Goal: Information Seeking & Learning: Learn about a topic

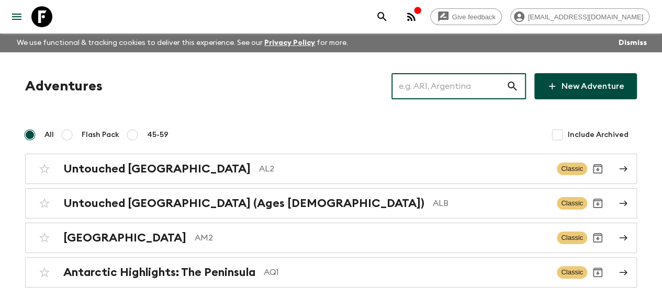
click at [428, 84] on input "text" at bounding box center [448, 86] width 115 height 29
paste input "winter Iceland"
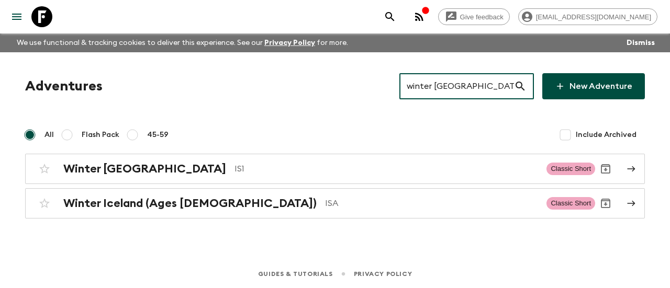
click at [459, 95] on input "winter Iceland" at bounding box center [456, 86] width 115 height 29
paste input "Portugal"
click at [459, 95] on input "winter Iceland" at bounding box center [456, 86] width 115 height 29
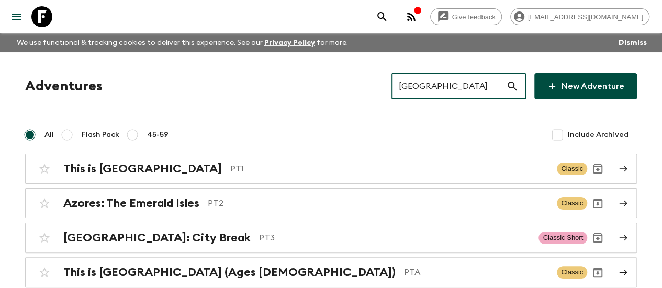
type input "Portugal"
click at [458, 84] on input "Portugal" at bounding box center [448, 86] width 115 height 29
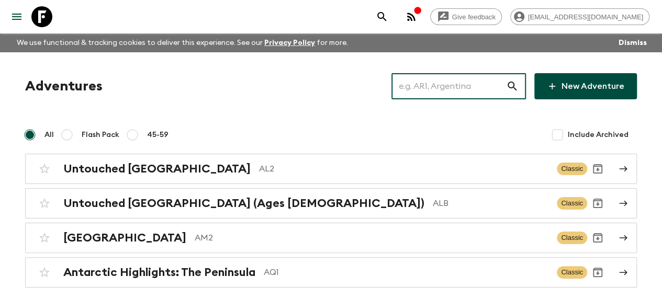
click at [434, 89] on input "text" at bounding box center [448, 86] width 115 height 29
paste input "[GEOGRAPHIC_DATA]"
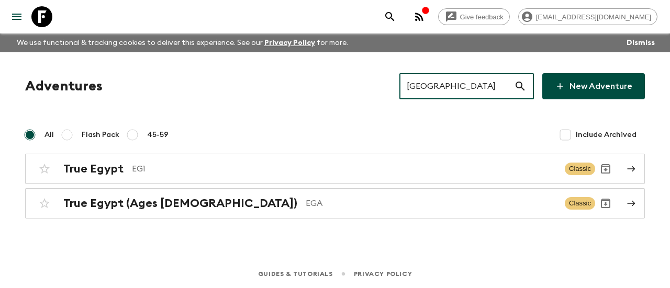
type input "[GEOGRAPHIC_DATA]"
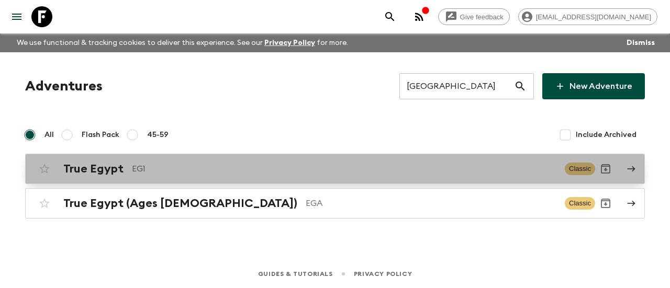
click at [197, 157] on link "True Egypt EG1 Classic" at bounding box center [334, 169] width 619 height 30
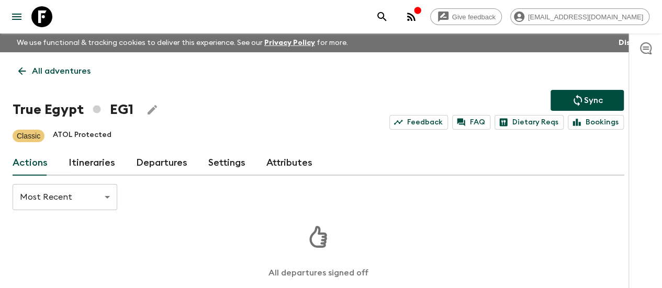
scroll to position [47, 0]
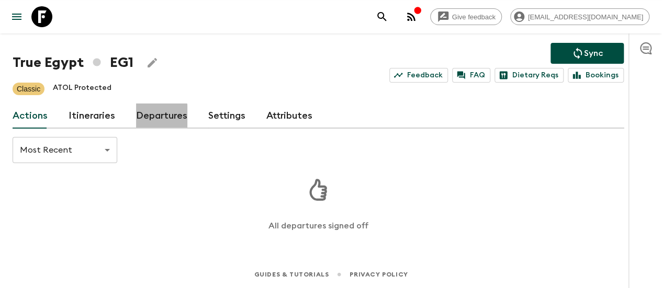
click at [162, 120] on link "Departures" at bounding box center [161, 116] width 51 height 25
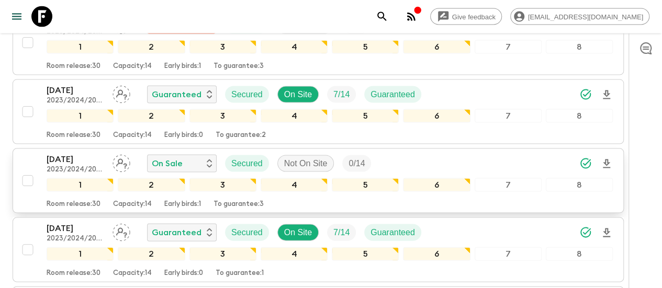
scroll to position [1002, 0]
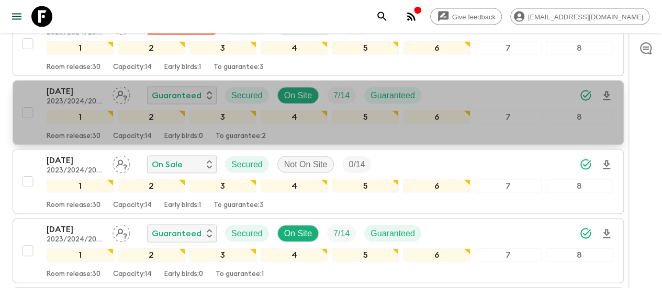
click at [99, 85] on p "[DATE]" at bounding box center [76, 91] width 58 height 13
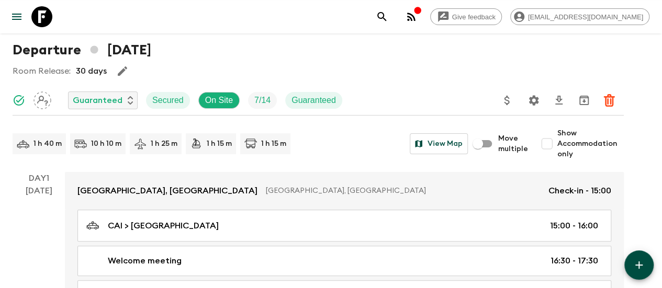
scroll to position [107, 0]
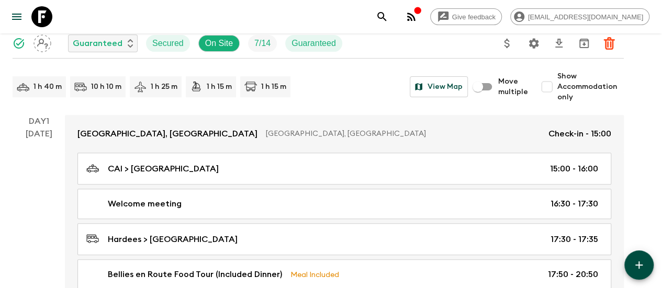
click at [557, 83] on input "Show Accommodation only" at bounding box center [546, 86] width 21 height 21
checkbox input "true"
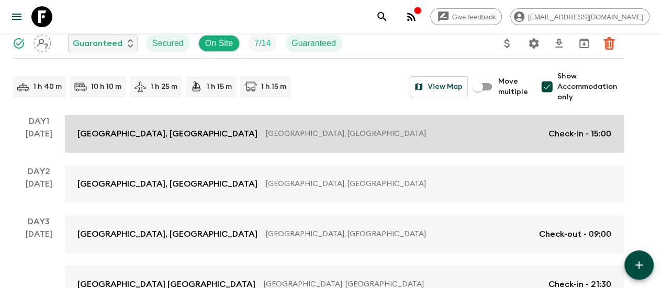
click at [266, 134] on p "[GEOGRAPHIC_DATA], [GEOGRAPHIC_DATA]" at bounding box center [403, 134] width 274 height 10
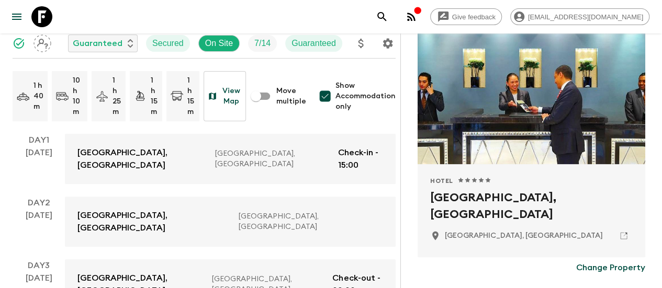
scroll to position [88, 0]
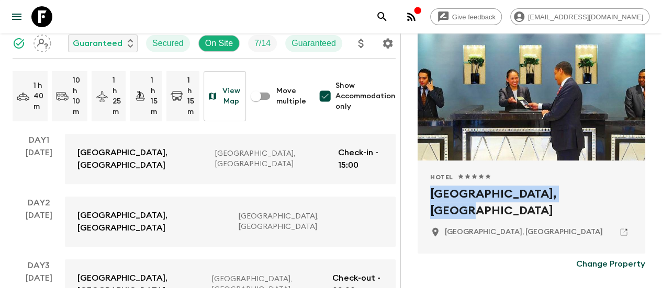
drag, startPoint x: 563, startPoint y: 194, endPoint x: 428, endPoint y: 197, distance: 135.0
click at [428, 197] on div "Hotel 1 Star 2 Stars 3 Stars 4 Stars 5 Stars [GEOGRAPHIC_DATA], [GEOGRAPHIC_DAT…" at bounding box center [531, 207] width 228 height 93
copy h2 "[GEOGRAPHIC_DATA], [GEOGRAPHIC_DATA]"
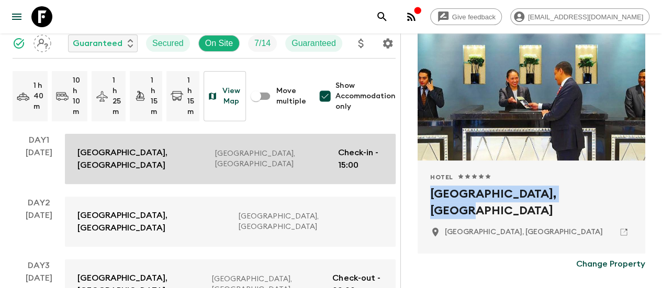
scroll to position [0, 0]
